Goal: Find specific page/section: Find specific page/section

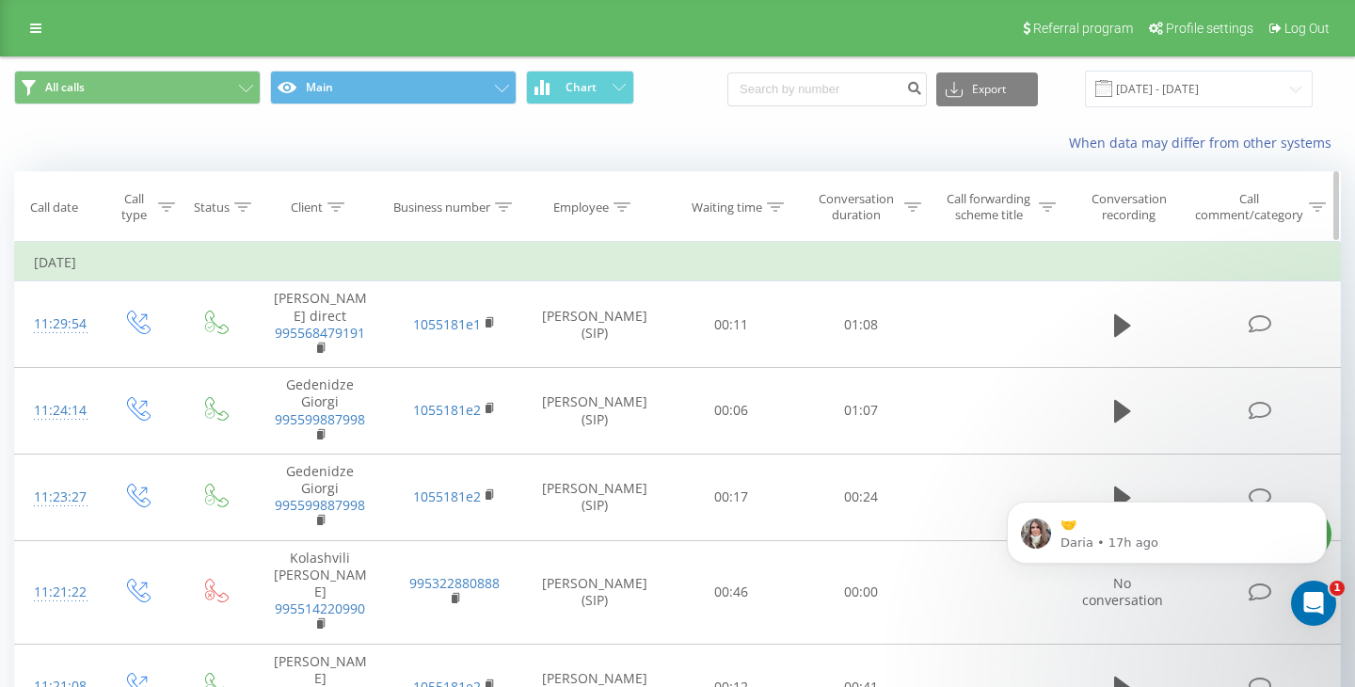
click at [627, 206] on icon at bounding box center [622, 206] width 17 height 9
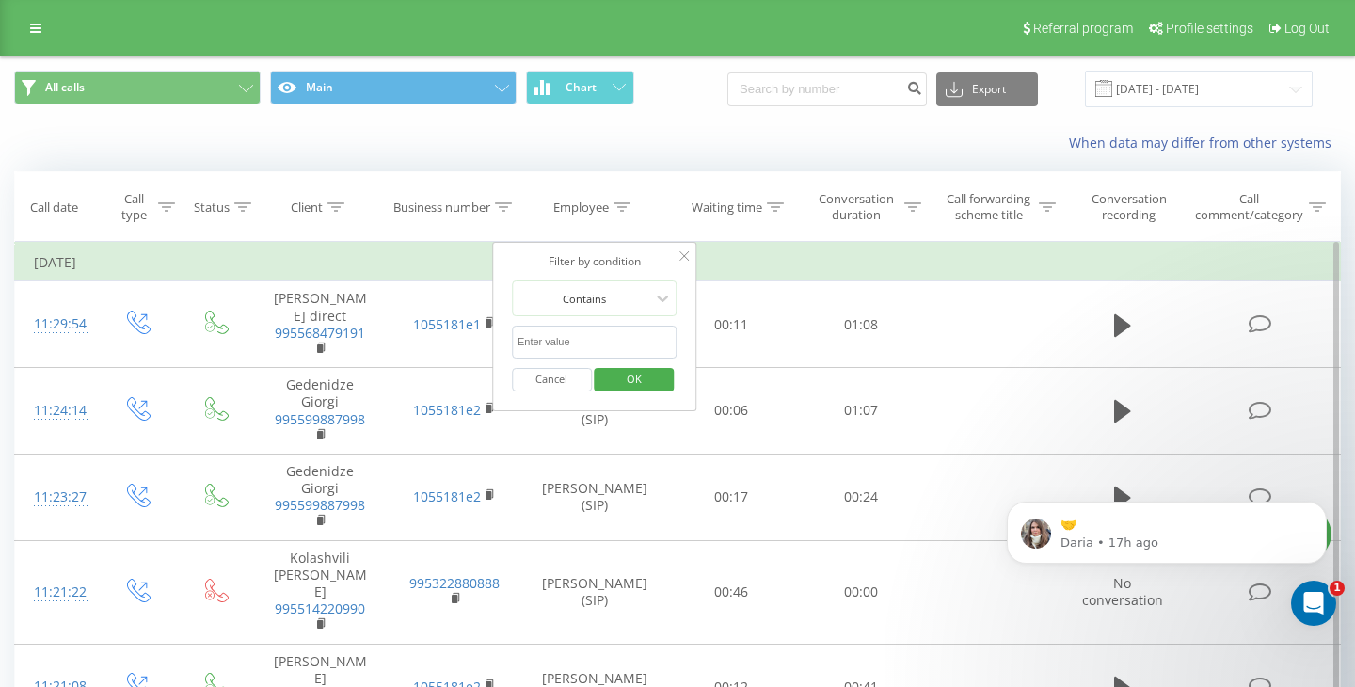
click at [595, 341] on input "text" at bounding box center [595, 342] width 166 height 33
click button "OK" at bounding box center [635, 380] width 80 height 24
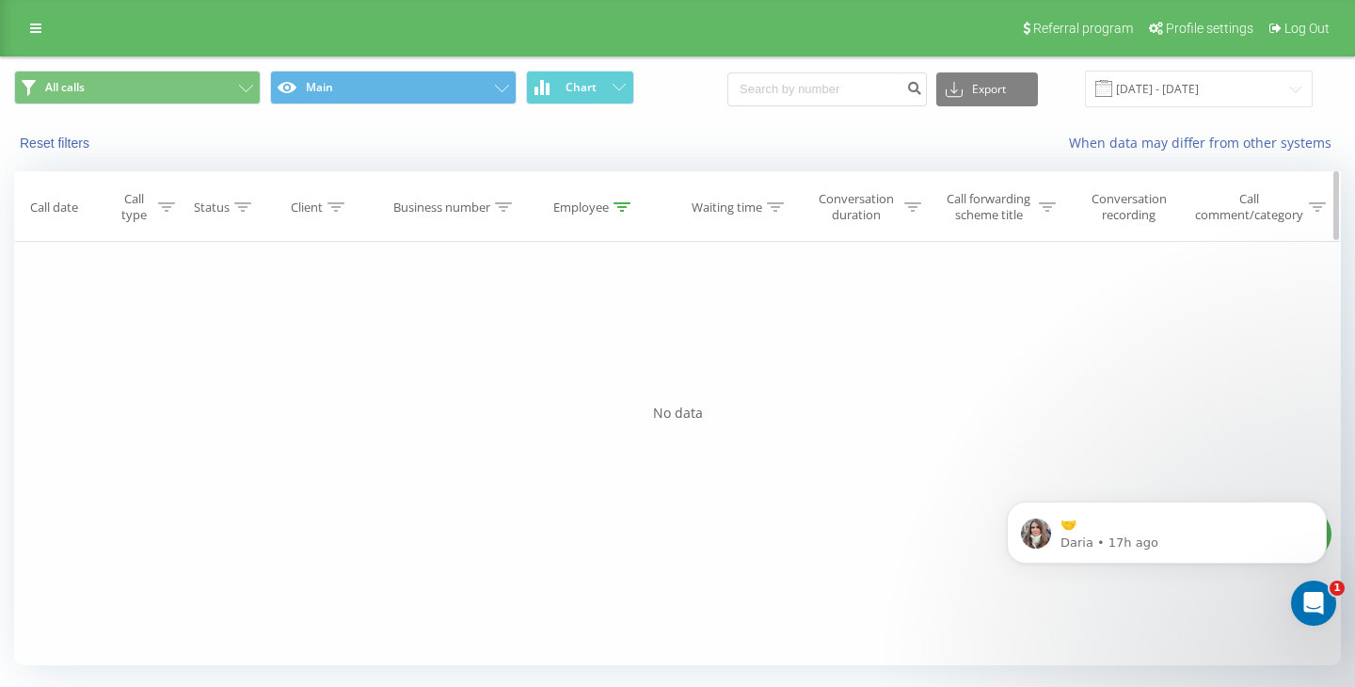
click at [620, 205] on icon at bounding box center [622, 206] width 17 height 9
click at [562, 339] on input "ანა" at bounding box center [595, 342] width 166 height 33
type input "ა"
click at [625, 396] on div "Cancel OK" at bounding box center [595, 380] width 166 height 42
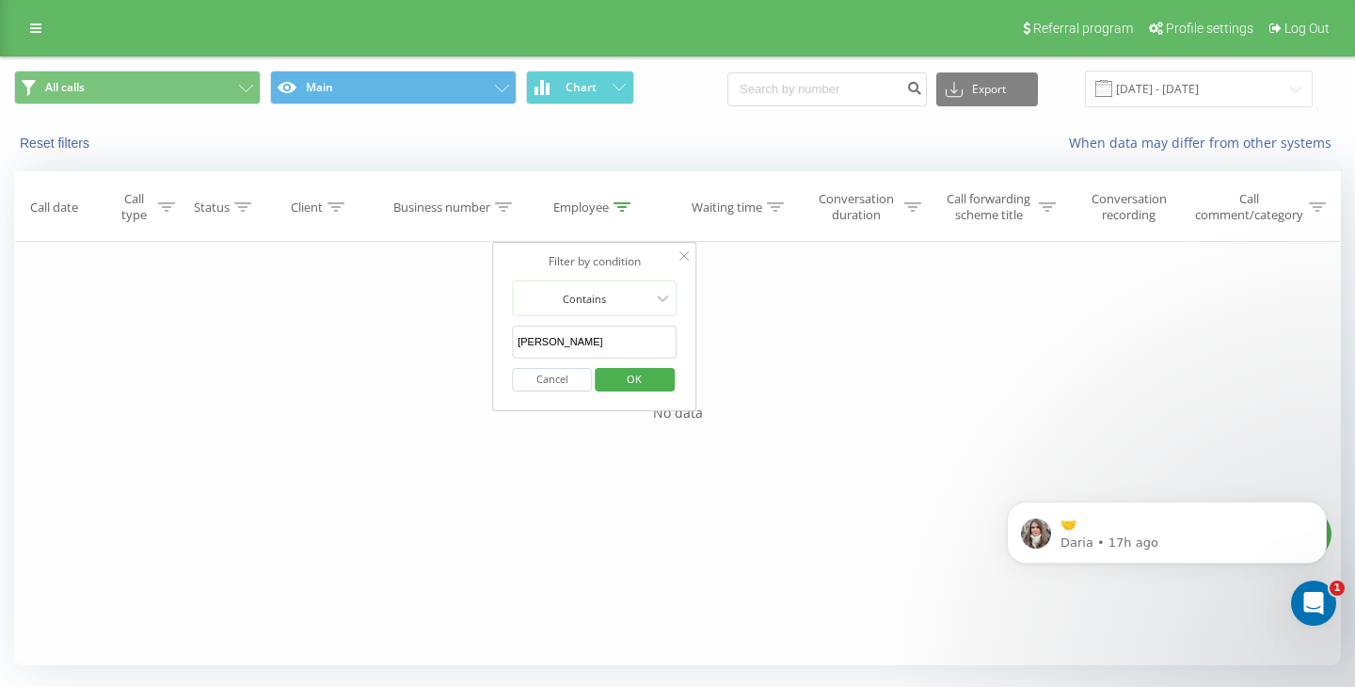
click at [620, 346] on input "[PERSON_NAME]" at bounding box center [595, 342] width 166 height 33
type input "[PERSON_NAME] [PERSON_NAME]"
click at [625, 380] on span "OK" at bounding box center [634, 378] width 53 height 29
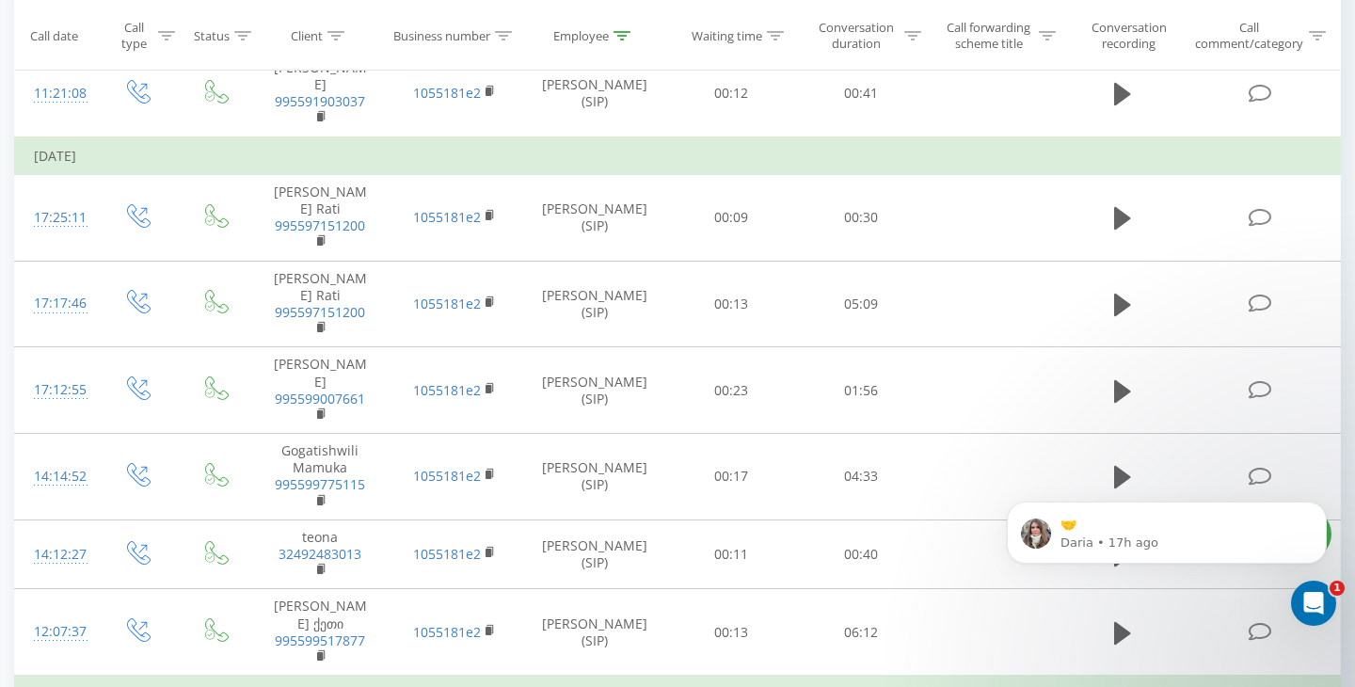
scroll to position [406, 0]
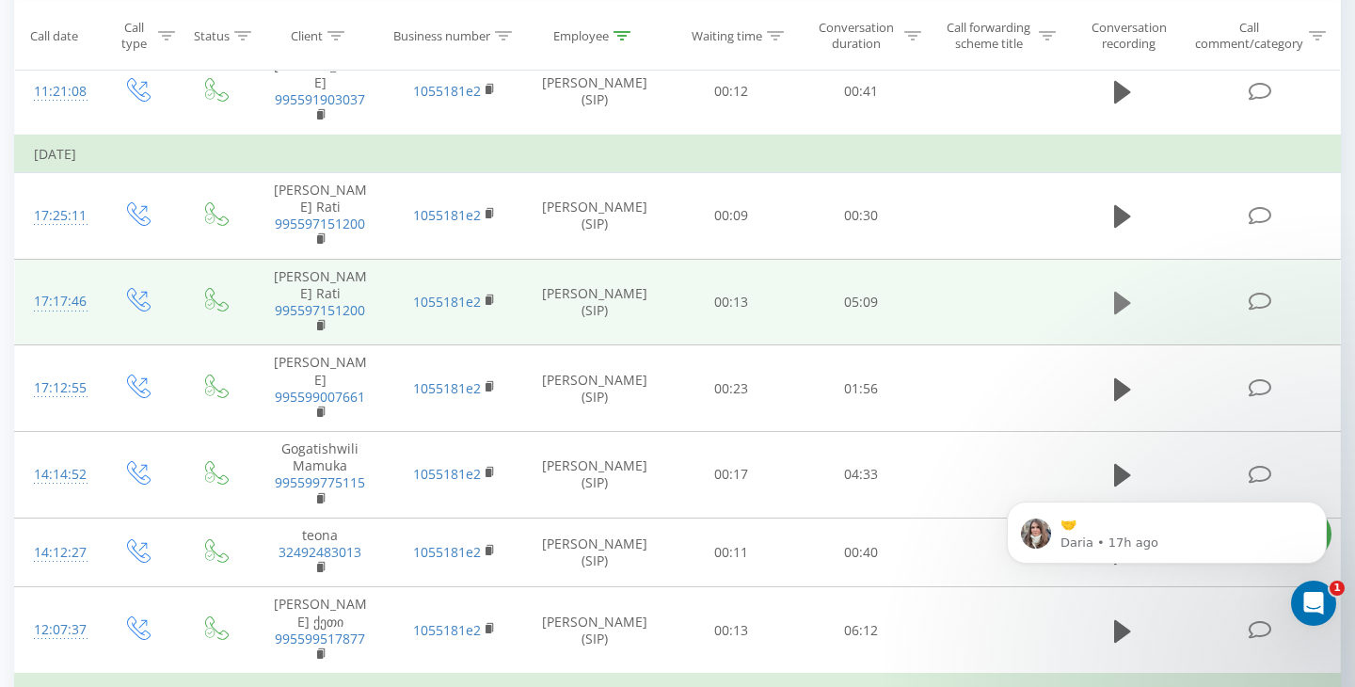
click at [1127, 292] on icon at bounding box center [1122, 303] width 17 height 23
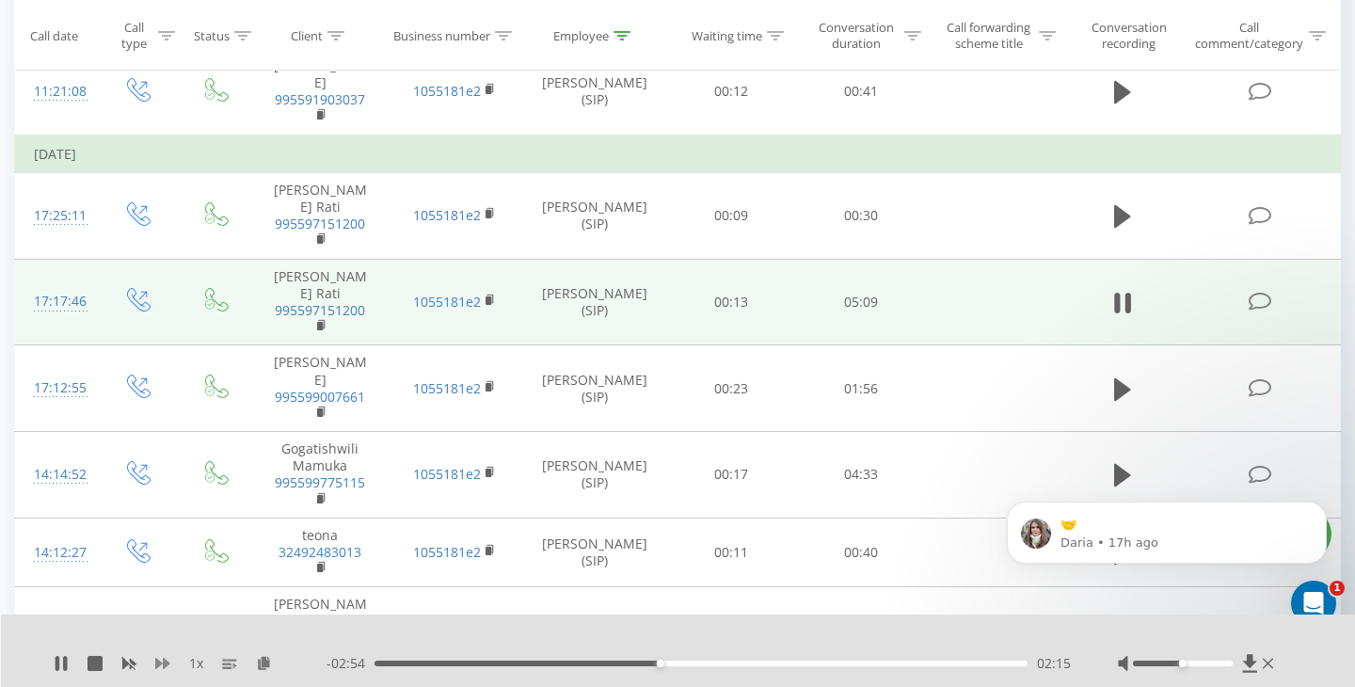
click at [158, 664] on icon at bounding box center [162, 663] width 15 height 11
click at [167, 662] on icon at bounding box center [162, 663] width 15 height 11
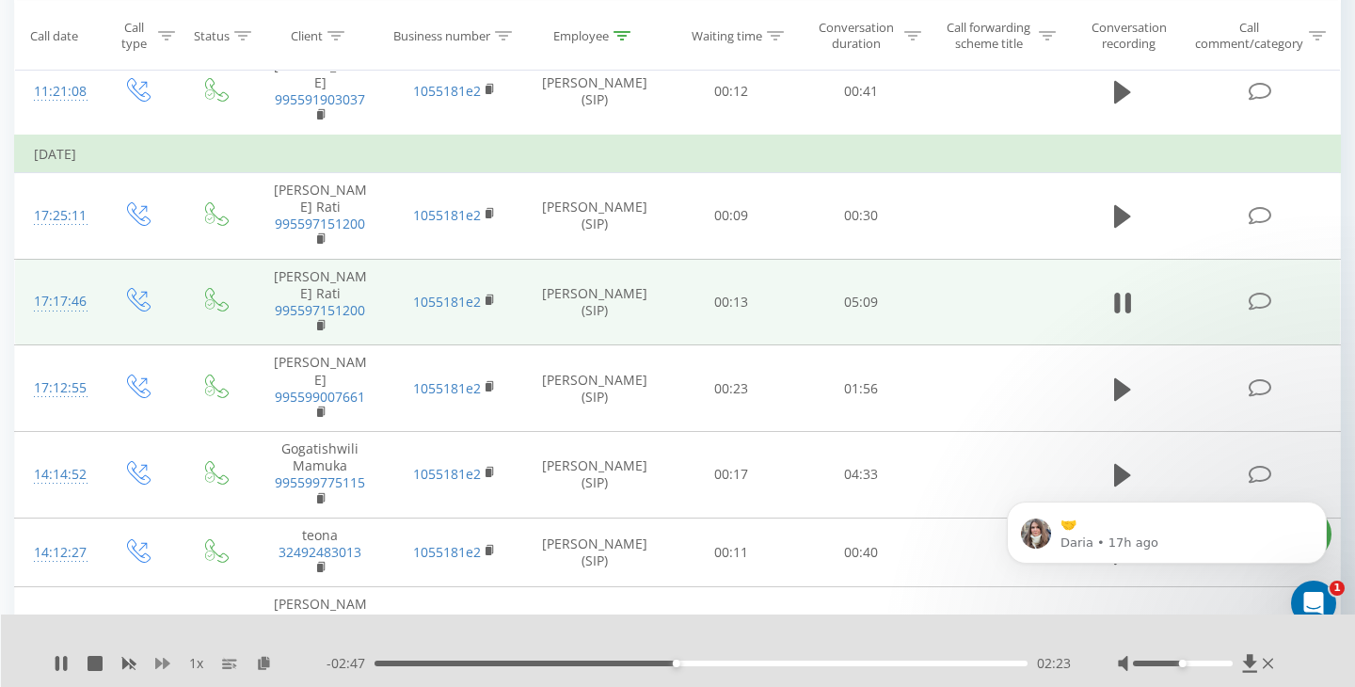
click at [167, 662] on icon at bounding box center [162, 663] width 15 height 11
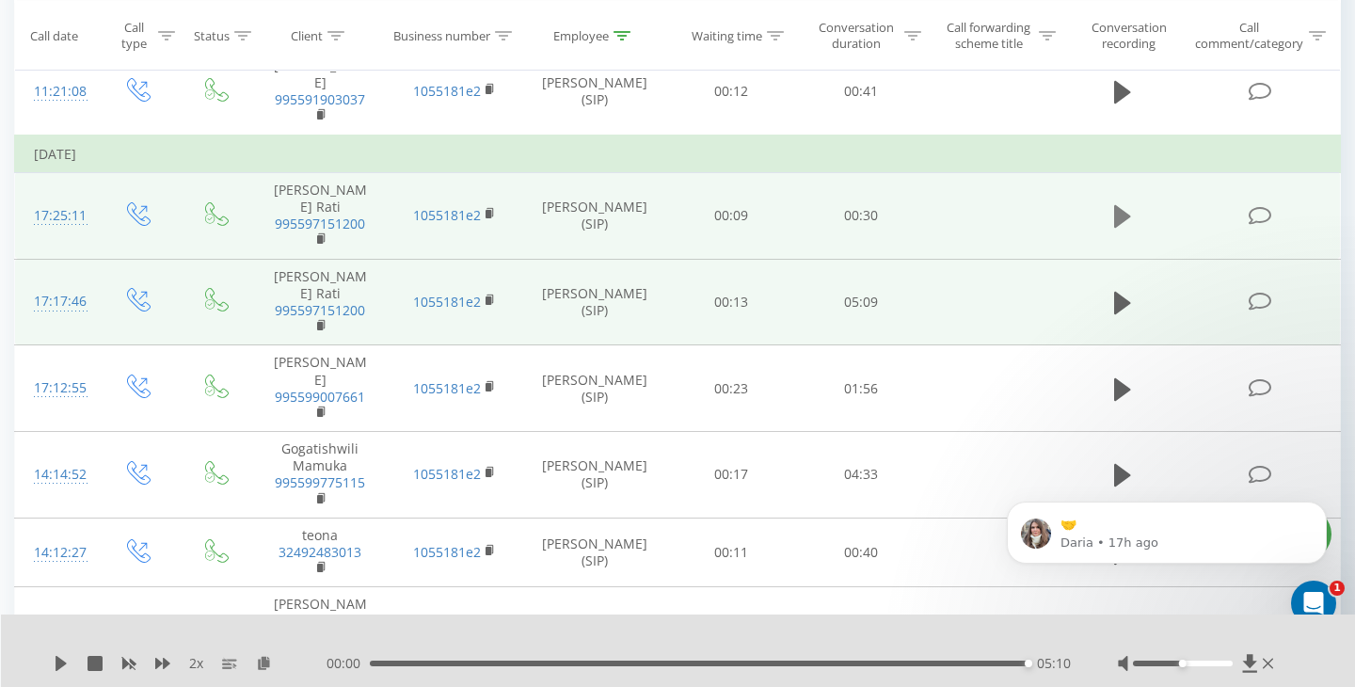
click at [1118, 216] on icon at bounding box center [1122, 216] width 17 height 23
click at [1123, 209] on icon at bounding box center [1122, 216] width 17 height 26
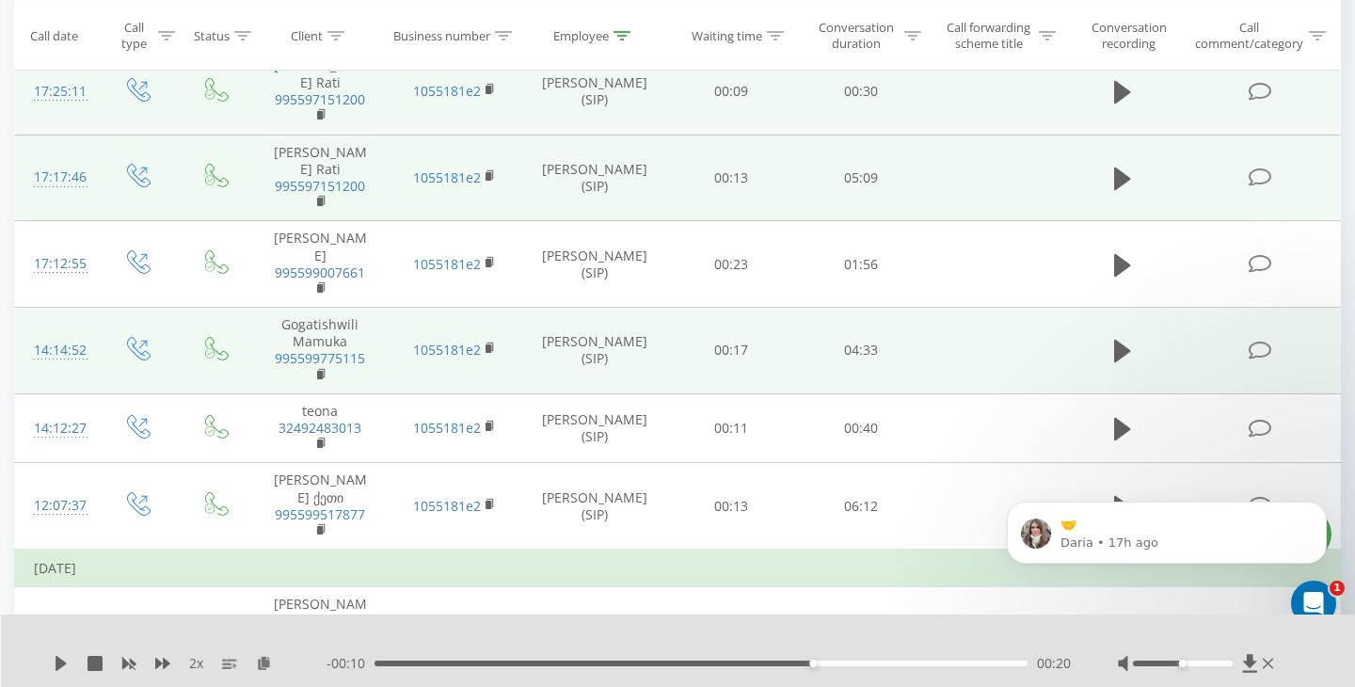
scroll to position [532, 0]
click at [1130, 336] on icon at bounding box center [1122, 349] width 17 height 26
